Goal: Information Seeking & Learning: Learn about a topic

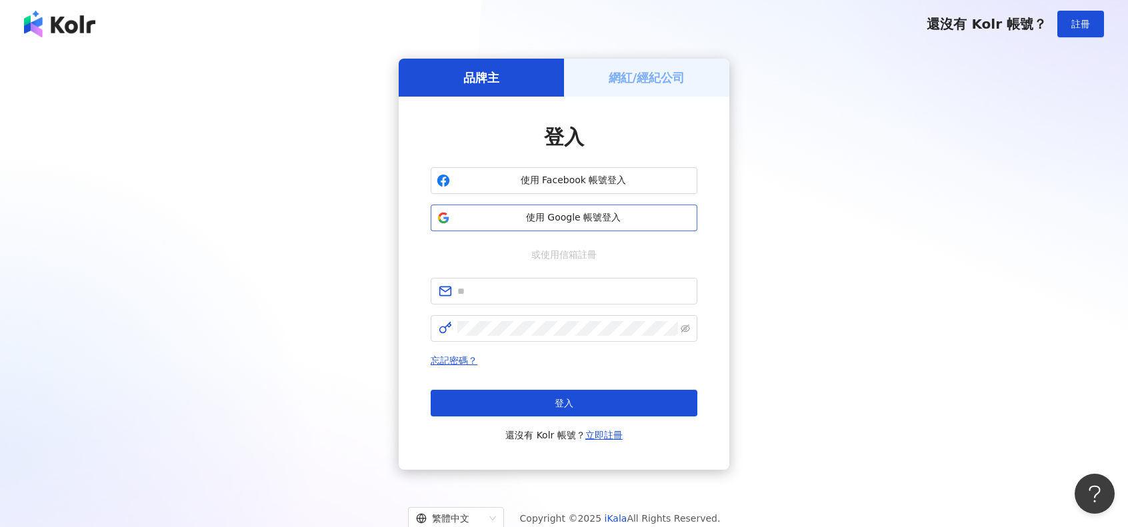
click at [621, 221] on span "使用 Google 帳號登入" at bounding box center [573, 217] width 236 height 13
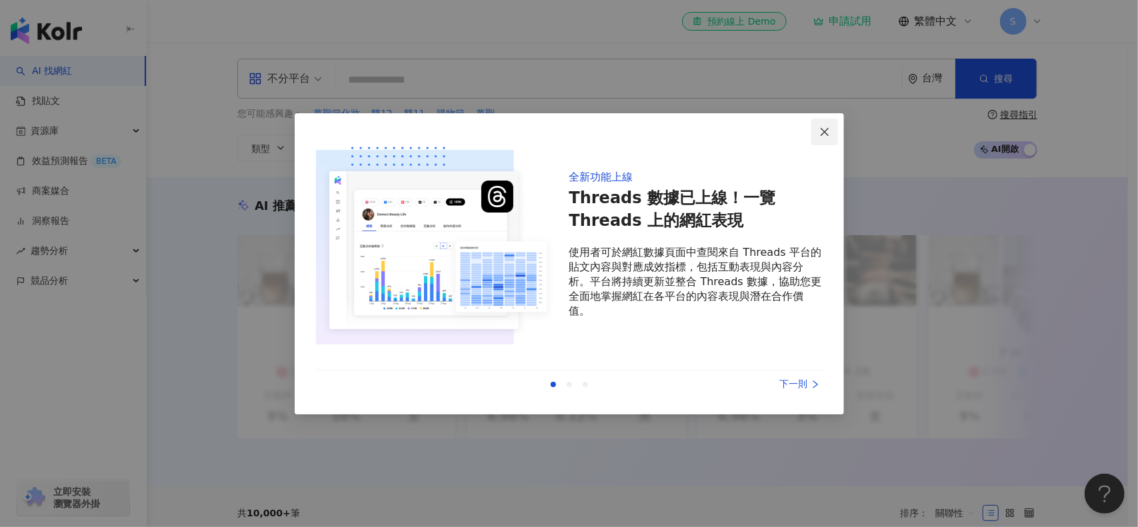
click at [821, 132] on icon "close" at bounding box center [824, 132] width 11 height 11
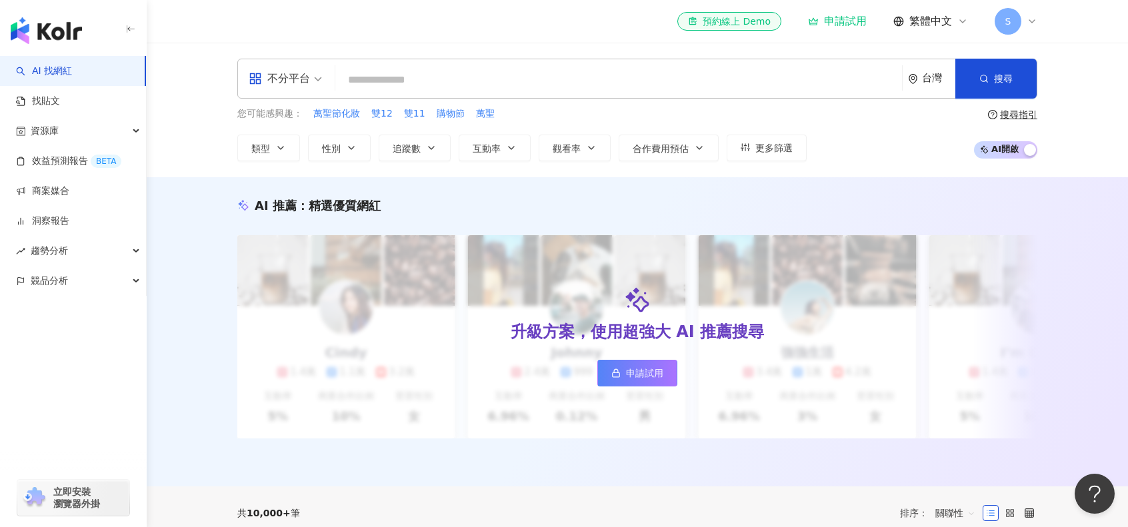
click at [411, 81] on input "search" at bounding box center [619, 79] width 556 height 25
click at [1091, 39] on header "el-icon-cs 預約線上 Demo 申請試用 繁體中文 S" at bounding box center [637, 21] width 981 height 43
click at [485, 35] on div "el-icon-cs 預約線上 Demo 申請試用 繁體中文 S" at bounding box center [637, 21] width 800 height 43
click at [435, 78] on input "search" at bounding box center [619, 79] width 556 height 25
paste input "**********"
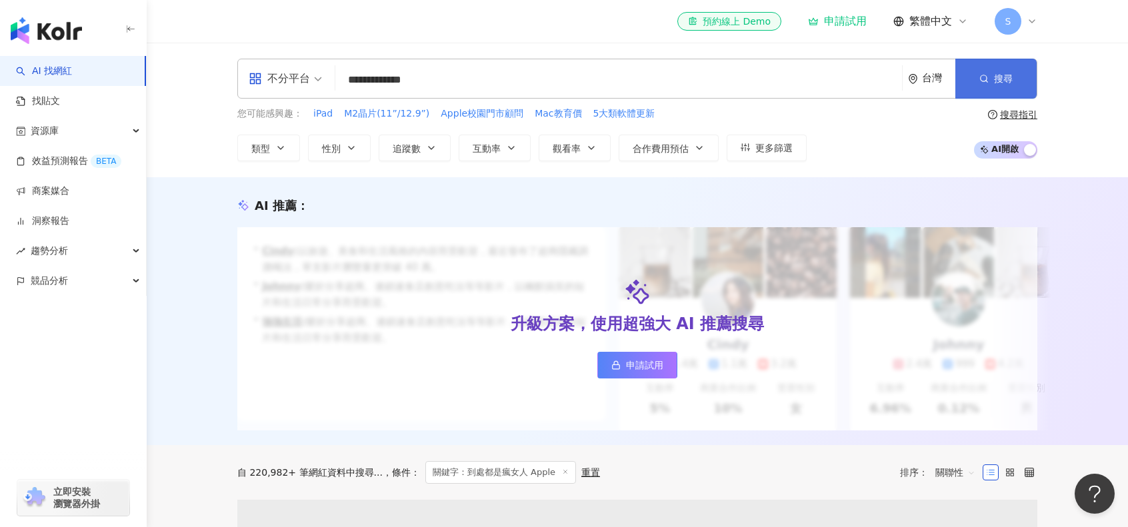
type input "**********"
click at [1005, 80] on span "搜尋" at bounding box center [1003, 78] width 19 height 11
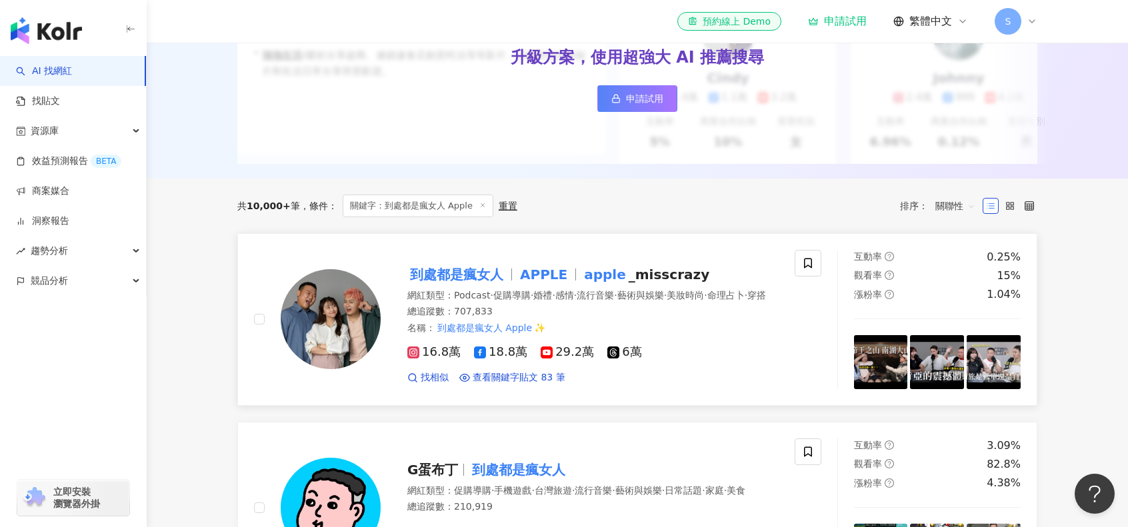
scroll to position [267, 0]
click at [461, 281] on mark "到處都是瘋女人" at bounding box center [456, 274] width 99 height 21
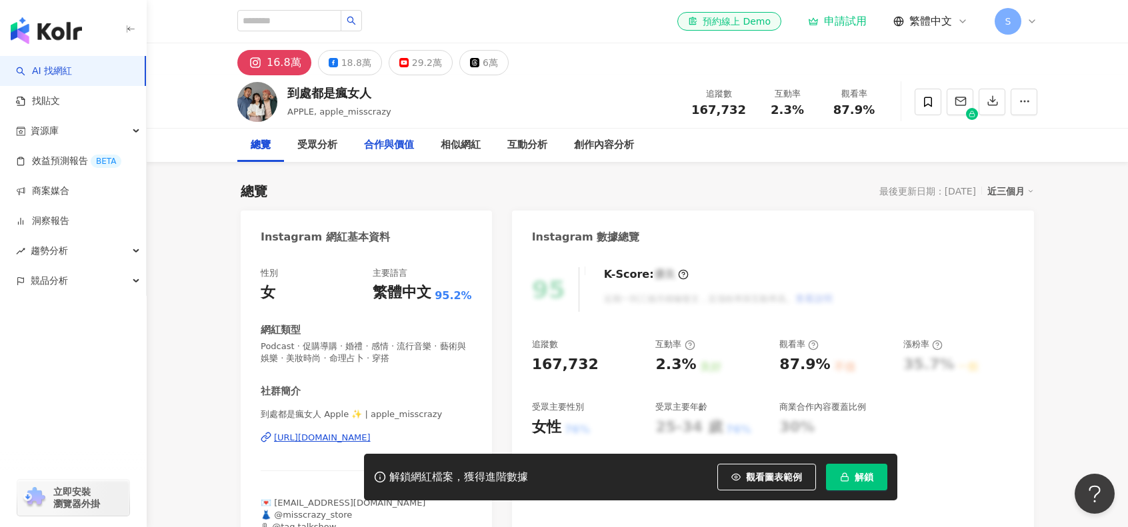
click at [401, 143] on div "合作與價值" at bounding box center [389, 145] width 50 height 16
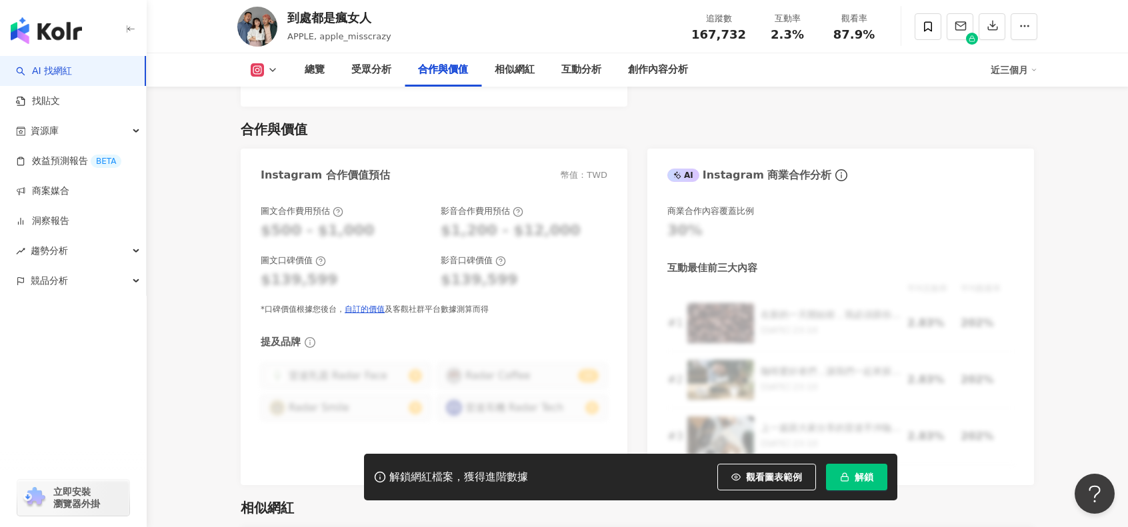
scroll to position [2006, 0]
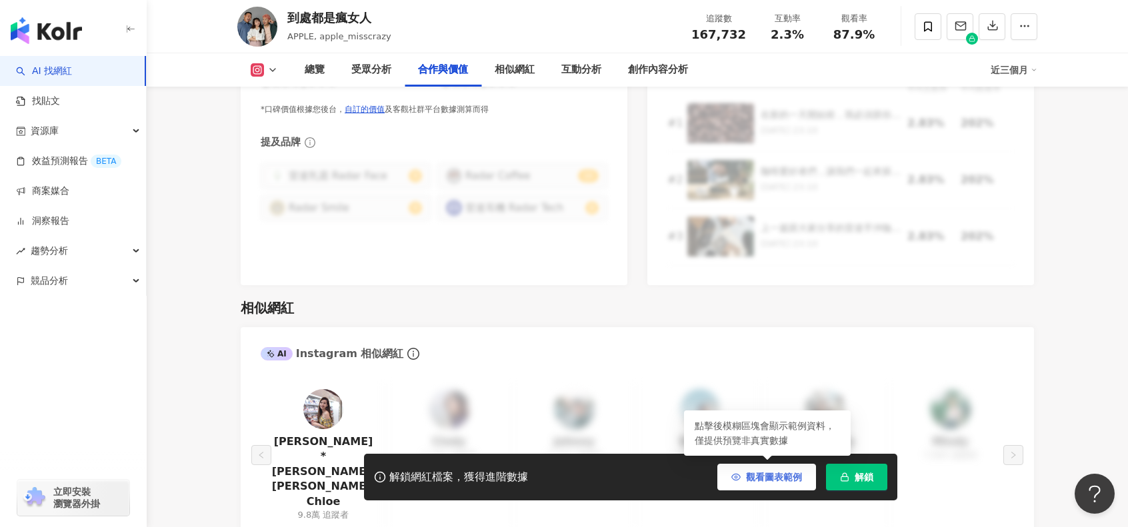
click at [778, 483] on span "觀看圖表範例" at bounding box center [774, 477] width 56 height 11
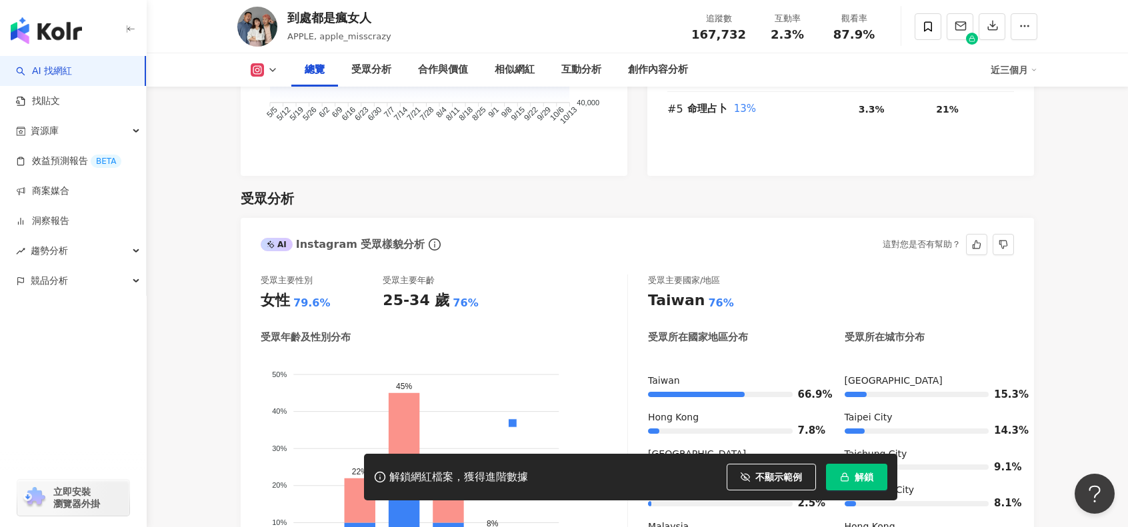
scroll to position [1073, 0]
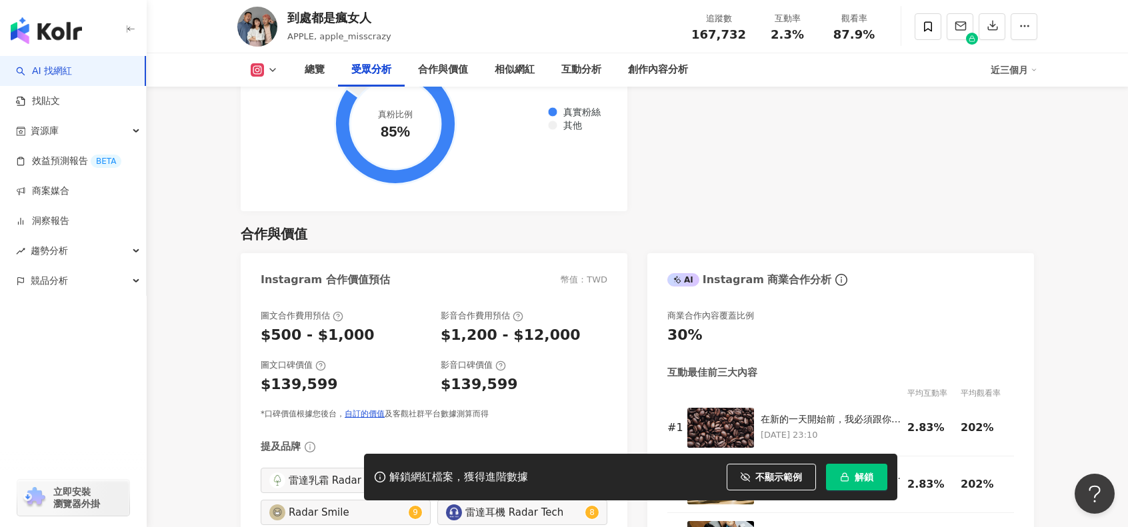
scroll to position [2006, 0]
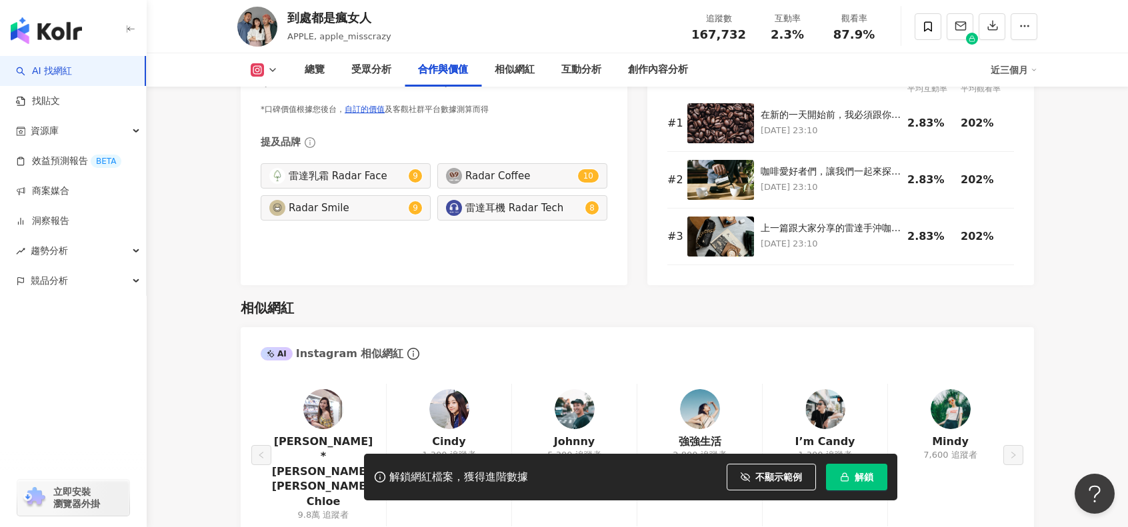
click at [1027, 299] on div "相似網紅" at bounding box center [637, 308] width 793 height 19
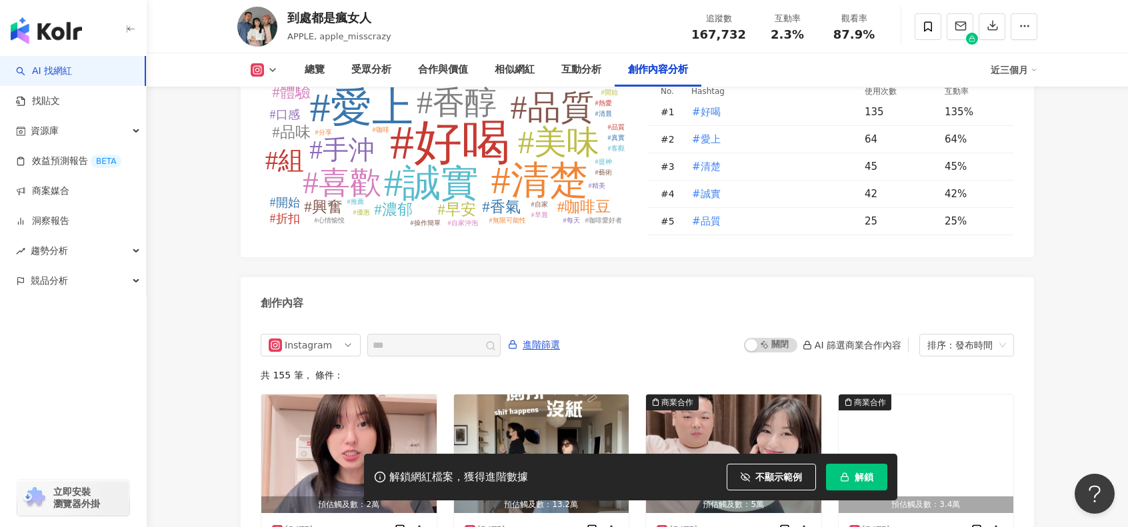
scroll to position [4140, 0]
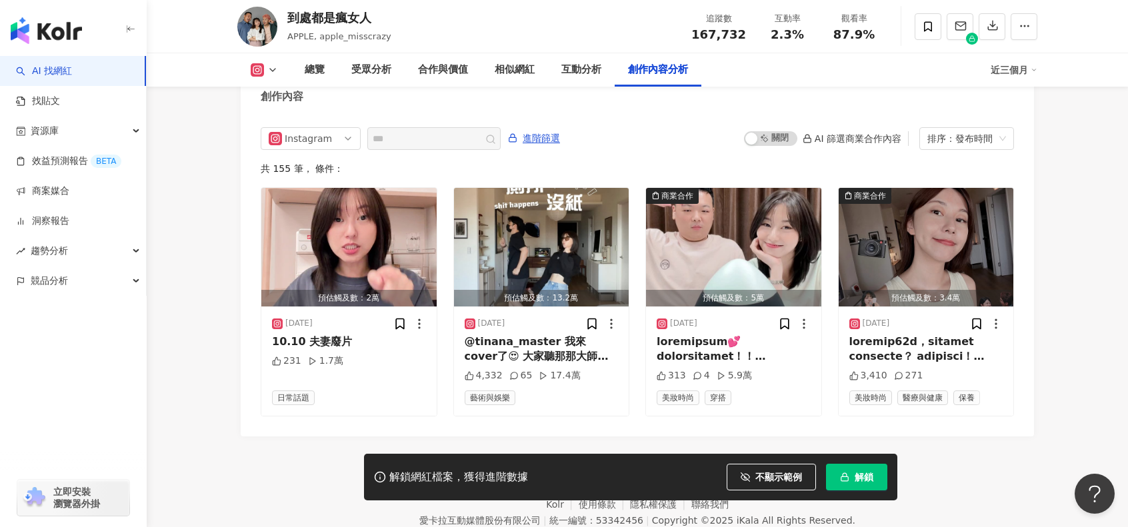
drag, startPoint x: 281, startPoint y: 427, endPoint x: 361, endPoint y: 400, distance: 84.5
click at [289, 437] on footer "Kolr 使用條款 隱私權保護 聯絡我們 愛[PERSON_NAME]互動媒體股份有限公司 | 統一編號：53342456 | Copyright © 202…" at bounding box center [637, 511] width 981 height 148
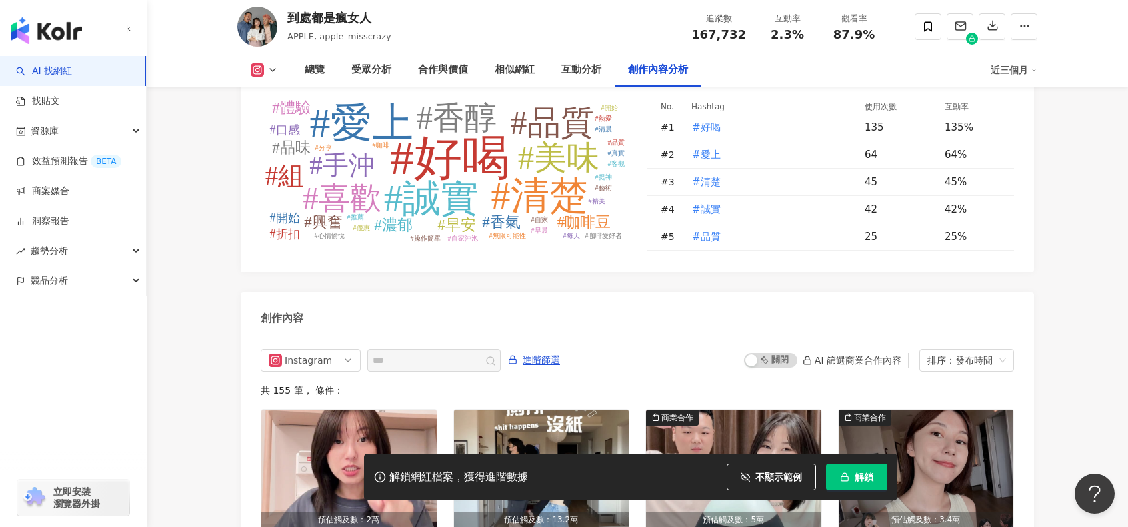
scroll to position [4140, 0]
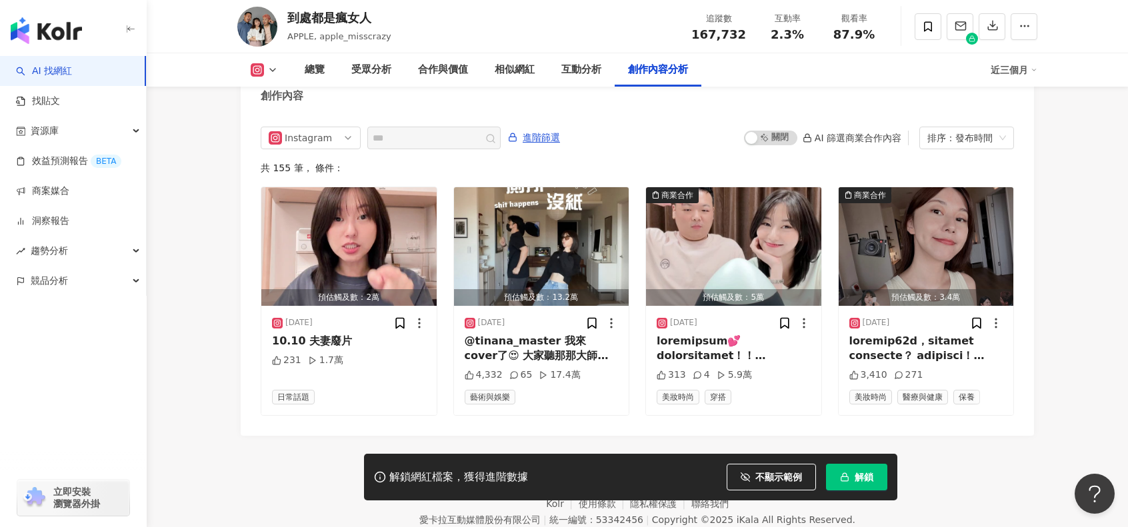
drag, startPoint x: 1088, startPoint y: 151, endPoint x: 1021, endPoint y: 133, distance: 69.1
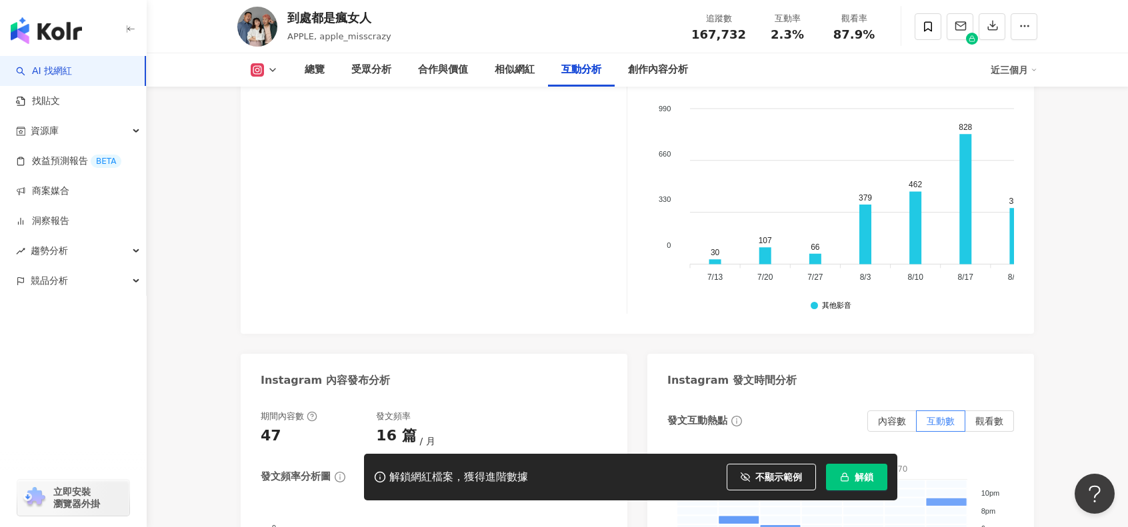
scroll to position [2940, 0]
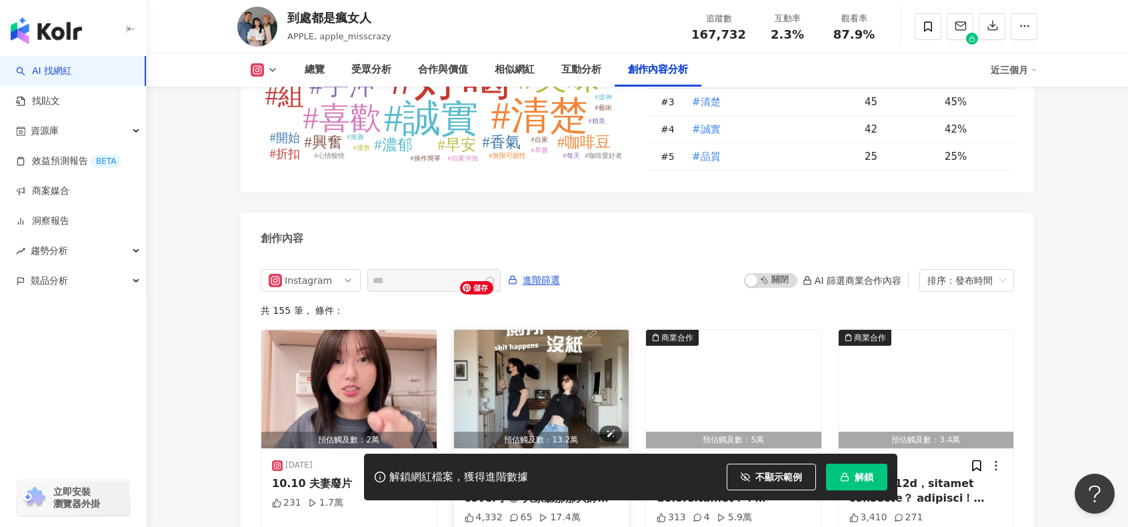
scroll to position [4140, 0]
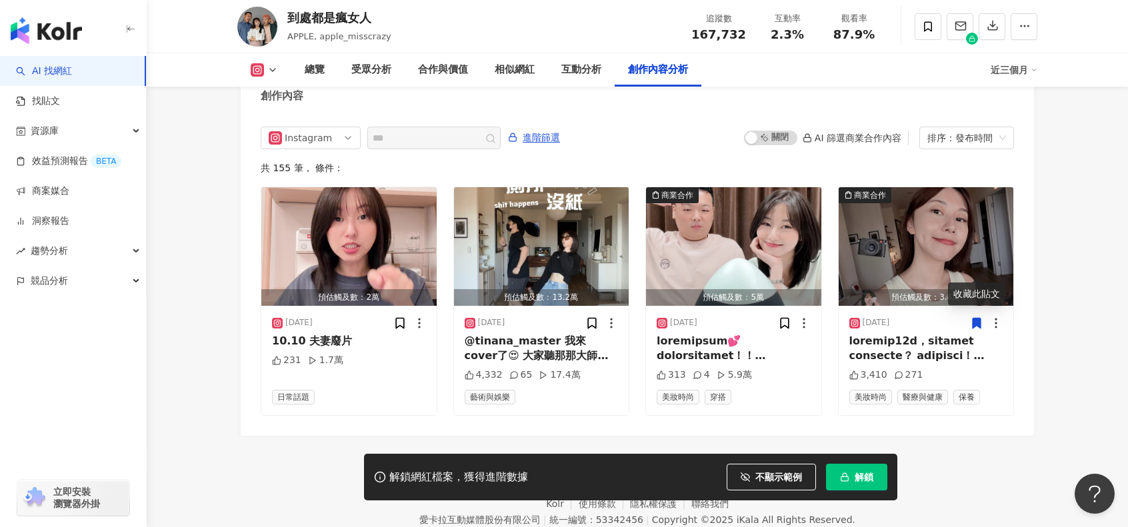
drag, startPoint x: 1068, startPoint y: 155, endPoint x: 1044, endPoint y: 109, distance: 51.9
